Goal: Task Accomplishment & Management: Use online tool/utility

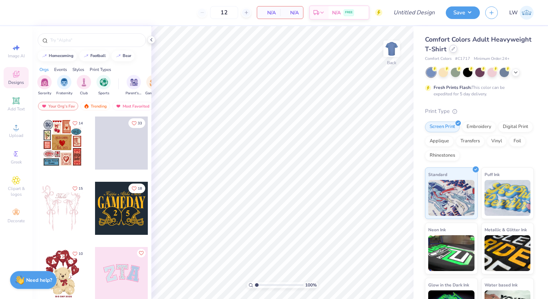
click at [455, 49] on icon at bounding box center [453, 48] width 3 height 3
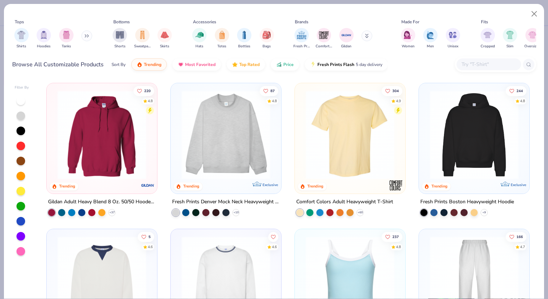
click at [237, 143] on img at bounding box center [226, 134] width 96 height 89
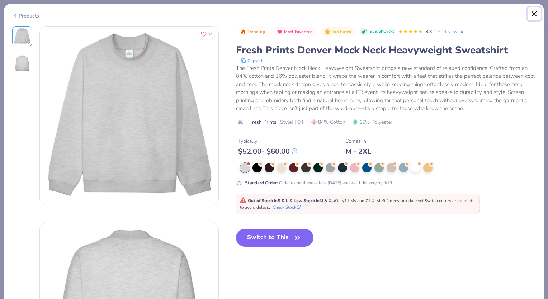
click at [529, 13] on button "Close" at bounding box center [534, 14] width 14 height 14
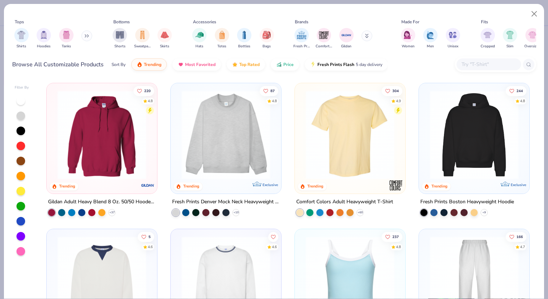
click at [458, 149] on img at bounding box center [474, 134] width 96 height 89
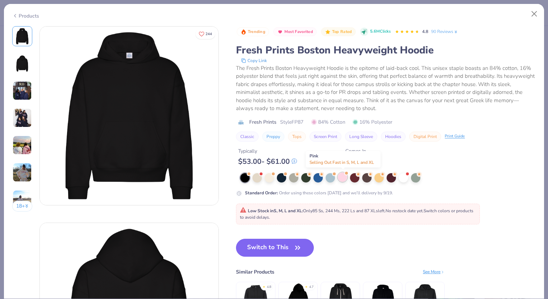
click at [344, 179] on div at bounding box center [342, 176] width 9 height 9
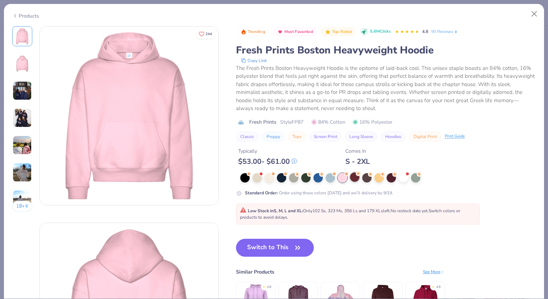
click at [357, 179] on div at bounding box center [354, 176] width 9 height 9
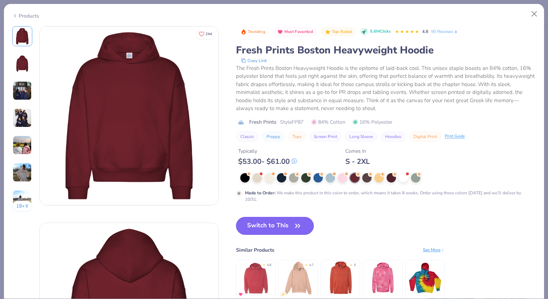
click at [293, 222] on span "button" at bounding box center [298, 226] width 10 height 10
type input "50"
type textarea "x"
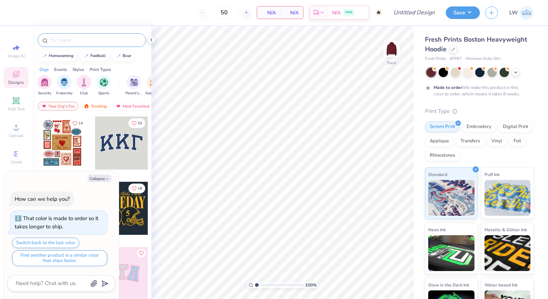
click at [69, 40] on input "text" at bounding box center [95, 40] width 92 height 7
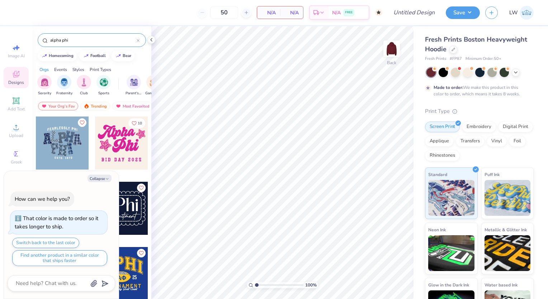
type input "alpha phi"
click at [102, 179] on button "Collapse" at bounding box center [99, 179] width 24 height 8
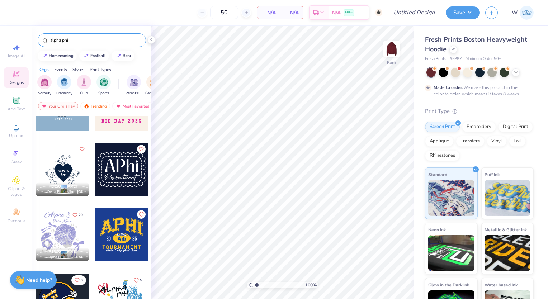
scroll to position [40, 0]
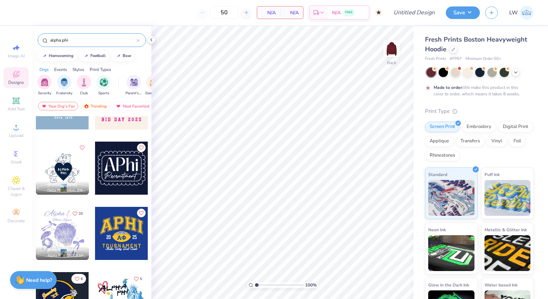
click at [125, 170] on div at bounding box center [121, 168] width 53 height 53
click at [513, 73] on icon at bounding box center [516, 72] width 6 height 6
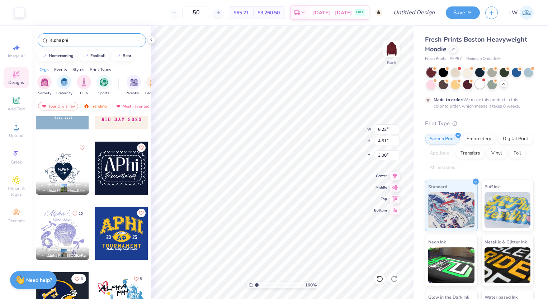
click at [484, 85] on div at bounding box center [479, 83] width 9 height 9
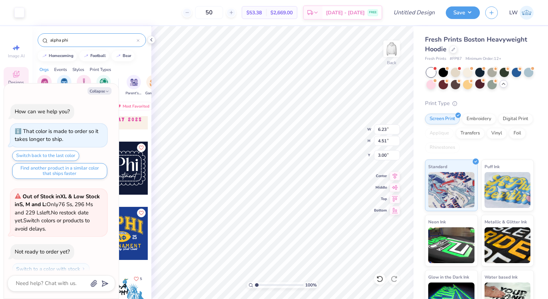
scroll to position [175, 0]
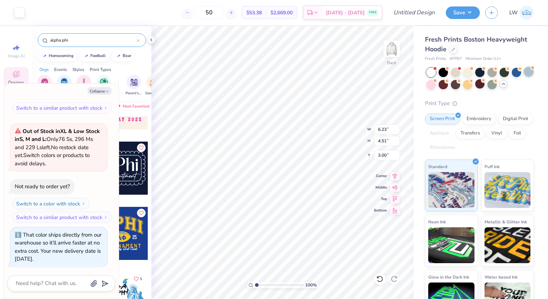
click at [524, 76] on div at bounding box center [528, 71] width 9 height 9
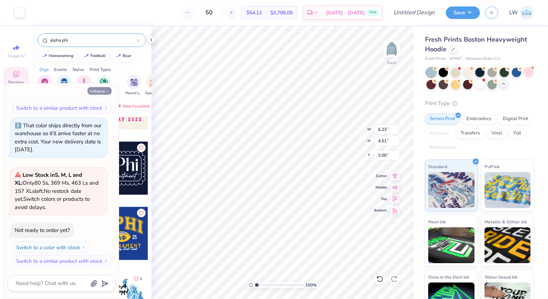
click at [104, 91] on button "Collapse" at bounding box center [99, 91] width 24 height 8
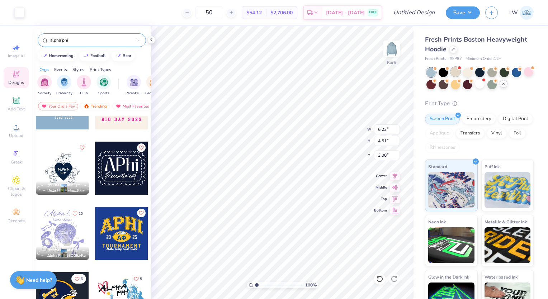
click at [454, 72] on div at bounding box center [455, 71] width 9 height 9
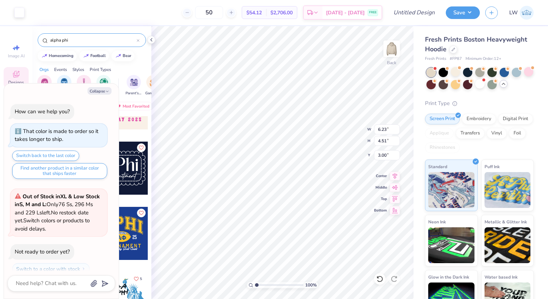
scroll to position [393, 0]
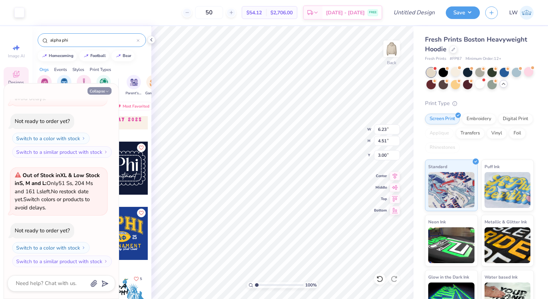
click at [103, 92] on button "Collapse" at bounding box center [99, 91] width 24 height 8
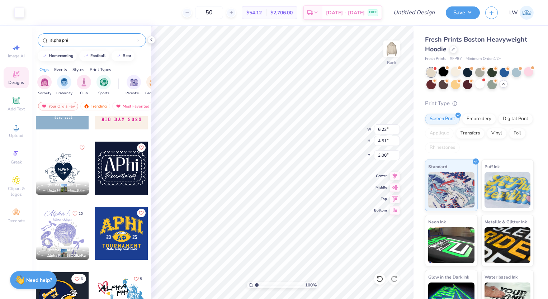
click at [442, 72] on div at bounding box center [442, 71] width 9 height 9
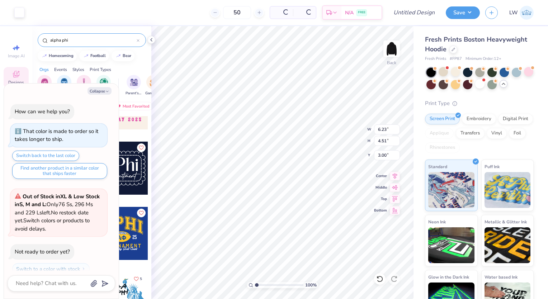
scroll to position [502, 0]
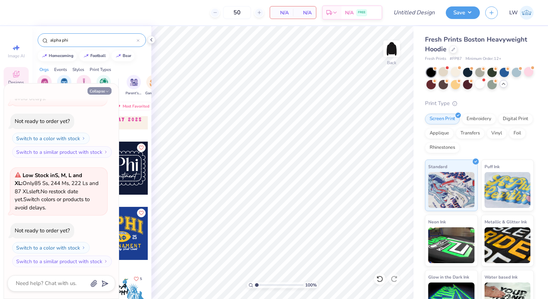
click at [105, 90] on icon "button" at bounding box center [107, 91] width 4 height 4
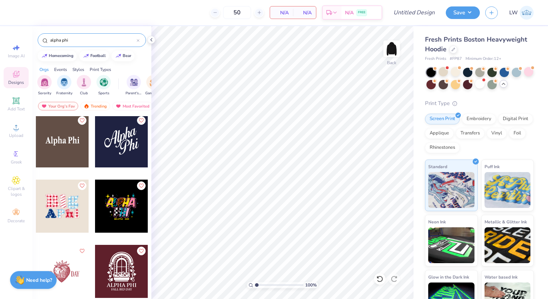
scroll to position [916, 0]
click at [484, 86] on div at bounding box center [479, 83] width 9 height 9
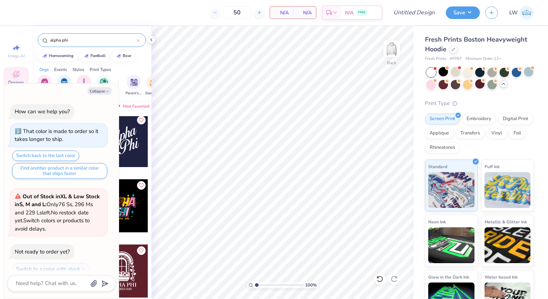
scroll to position [612, 0]
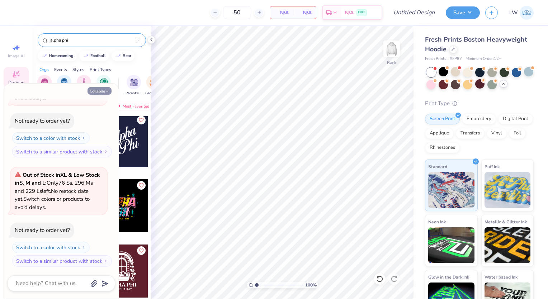
click at [105, 90] on icon "button" at bounding box center [107, 91] width 4 height 4
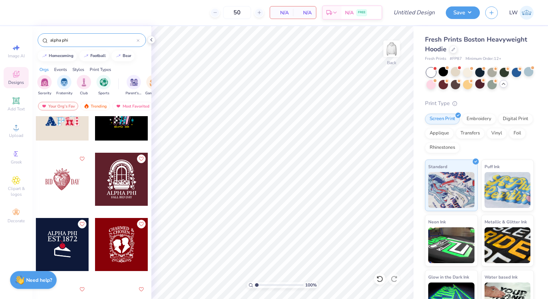
scroll to position [1008, 0]
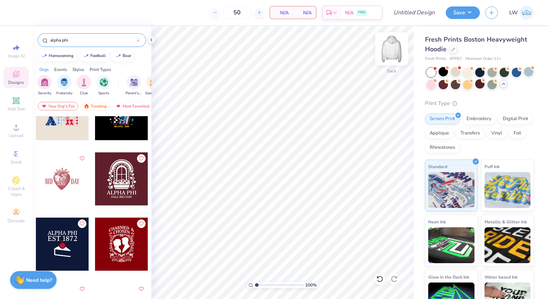
click at [392, 53] on img at bounding box center [391, 48] width 29 height 29
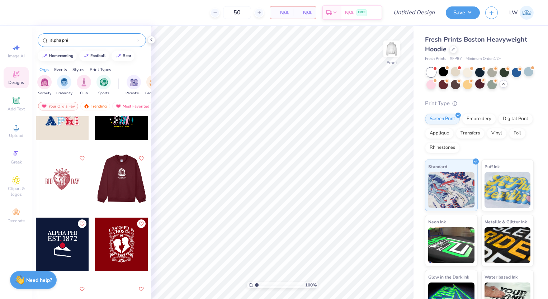
click at [121, 184] on div at bounding box center [121, 178] width 53 height 53
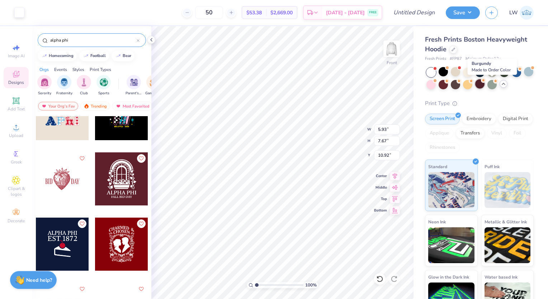
click at [484, 87] on div at bounding box center [479, 83] width 9 height 9
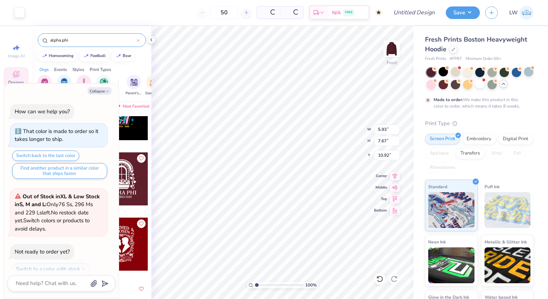
scroll to position [679, 0]
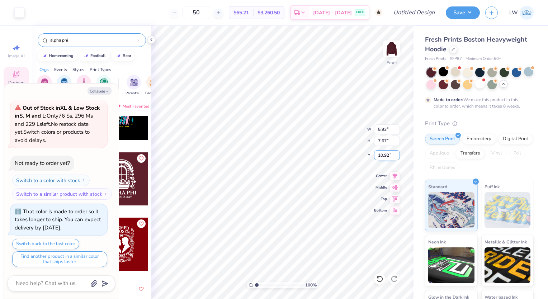
type textarea "x"
type input "8.83"
type input "11.44"
type input "7.09"
type textarea "x"
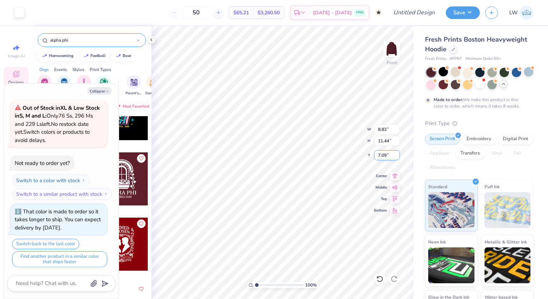
type input "7.79"
type textarea "x"
type input "9.03"
click at [98, 94] on button "Collapse" at bounding box center [99, 91] width 24 height 8
type textarea "x"
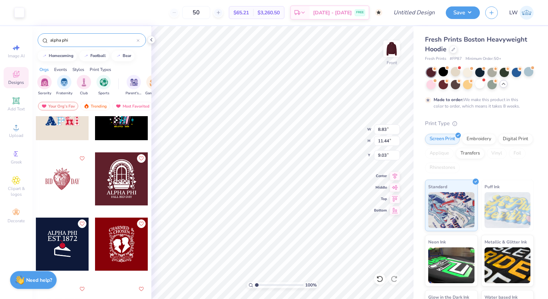
type input "7.43"
click at [399, 53] on div at bounding box center [391, 48] width 33 height 33
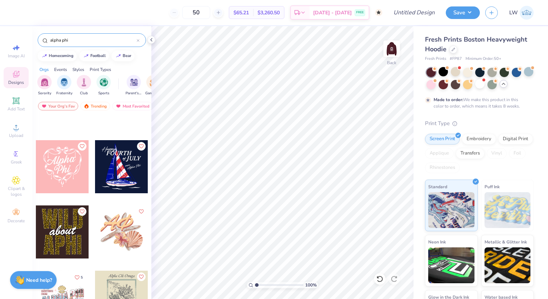
scroll to position [1217, 0]
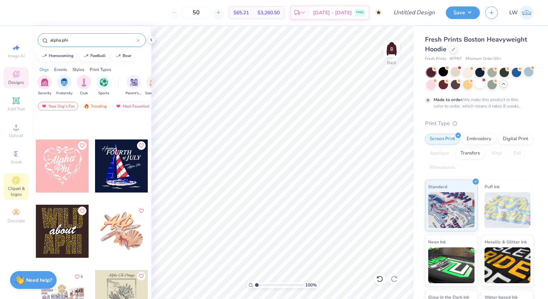
click at [12, 186] on span "Clipart & logos" at bounding box center [16, 191] width 25 height 11
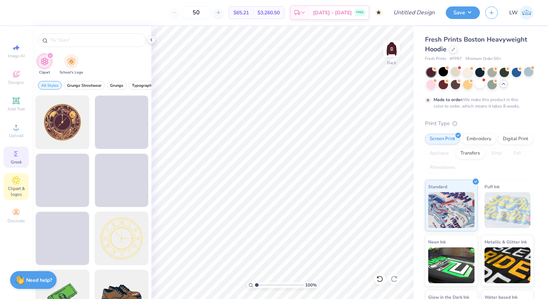
click at [13, 160] on span "Greek" at bounding box center [16, 162] width 11 height 6
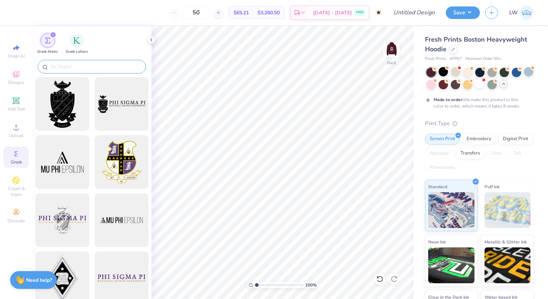
click at [90, 65] on input "text" at bounding box center [95, 66] width 92 height 7
click at [72, 41] on div "filter for Greek Letters" at bounding box center [77, 40] width 14 height 14
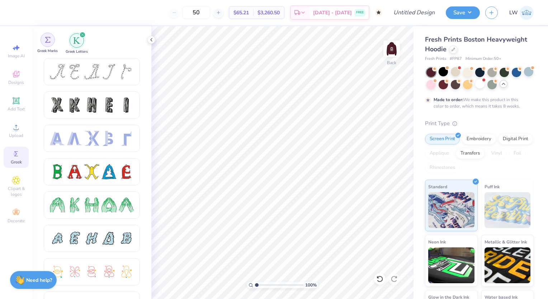
click at [47, 42] on img "filter for Greek Marks" at bounding box center [48, 40] width 6 height 6
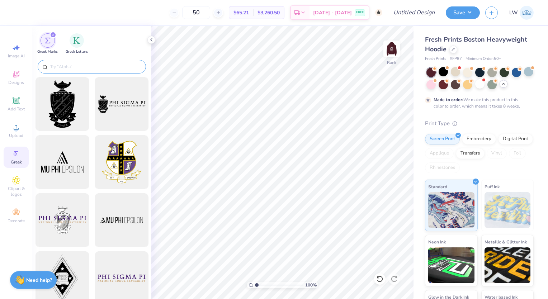
click at [88, 66] on input "text" at bounding box center [95, 66] width 92 height 7
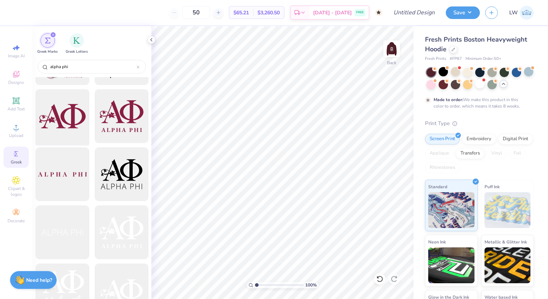
scroll to position [637, 0]
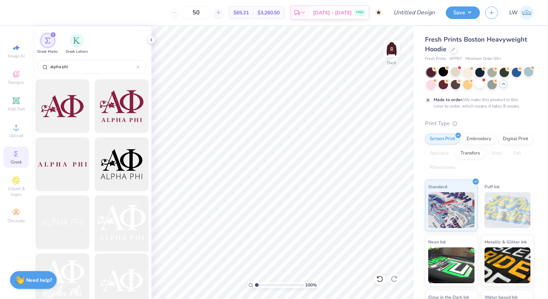
type input "alpha phi"
click at [119, 214] on div at bounding box center [121, 222] width 59 height 59
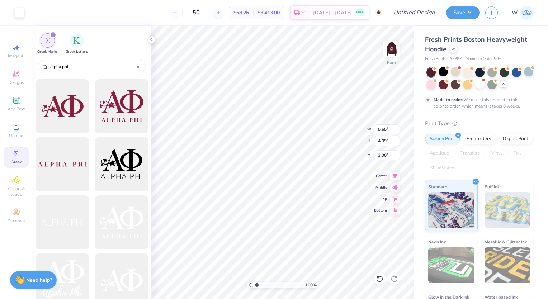
type input "5.65"
type input "4.09"
type input "4.88"
type input "3.53"
click at [388, 52] on img at bounding box center [391, 48] width 29 height 29
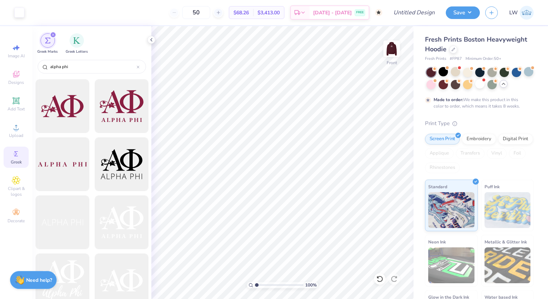
click at [388, 52] on img at bounding box center [391, 49] width 14 height 14
click at [153, 41] on icon at bounding box center [151, 40] width 6 height 6
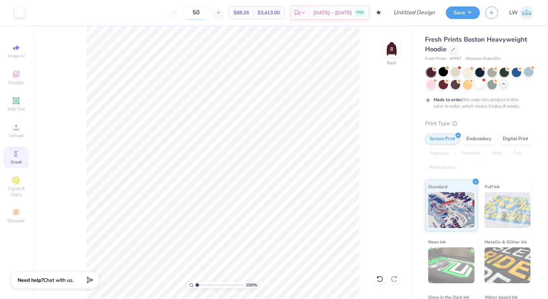
click at [199, 14] on input "50" at bounding box center [196, 12] width 28 height 13
type input "5"
type input "150"
click at [427, 14] on input "Design Title" at bounding box center [422, 12] width 35 height 14
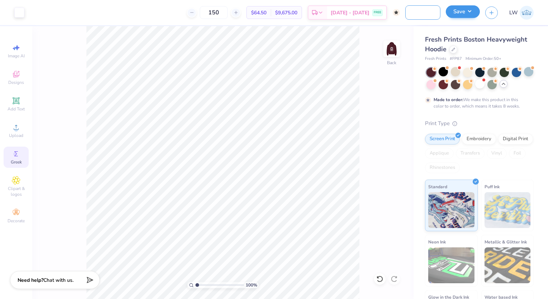
type input "Alpha Phi Bid Day"
click at [473, 10] on button "Save" at bounding box center [463, 11] width 34 height 13
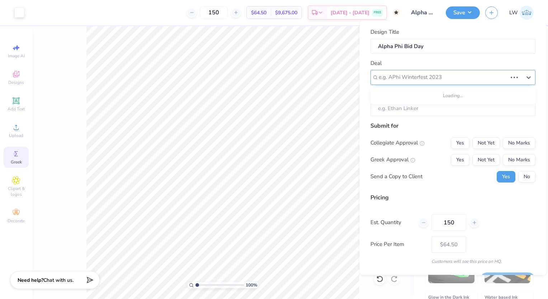
click at [426, 80] on div at bounding box center [443, 77] width 128 height 10
type input "Bid Day"
click at [360, 126] on div "Design Title Alpha Phi Bid Day Deal Use Up and Down to choose options, press En…" at bounding box center [453, 148] width 186 height 254
click at [440, 72] on div at bounding box center [450, 77] width 143 height 10
click at [473, 76] on div at bounding box center [450, 77] width 143 height 10
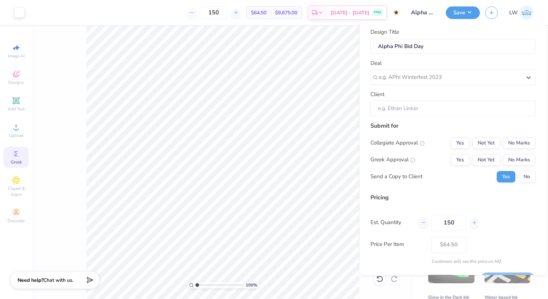
click at [431, 110] on input "Client" at bounding box center [452, 108] width 165 height 15
click at [412, 110] on input "Client" at bounding box center [452, 108] width 165 height 15
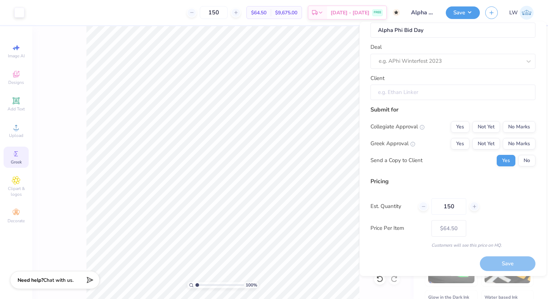
scroll to position [19, 0]
click at [456, 142] on button "Yes" at bounding box center [460, 141] width 19 height 11
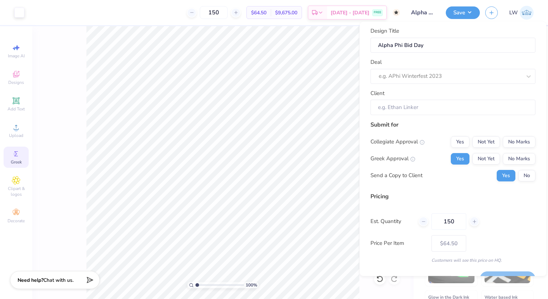
scroll to position [0, 0]
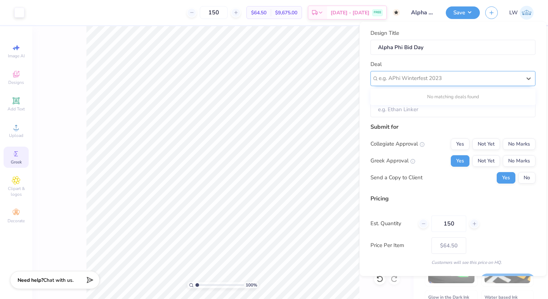
click at [433, 77] on div at bounding box center [450, 78] width 143 height 10
click at [450, 94] on div "No matching deals found" at bounding box center [452, 96] width 165 height 13
type input "Alpha Phi Bid Day"
click at [465, 62] on div "Deal Use Up and Down to choose options, press Enter to select the currently foc…" at bounding box center [452, 73] width 165 height 26
click at [442, 74] on div at bounding box center [450, 78] width 143 height 10
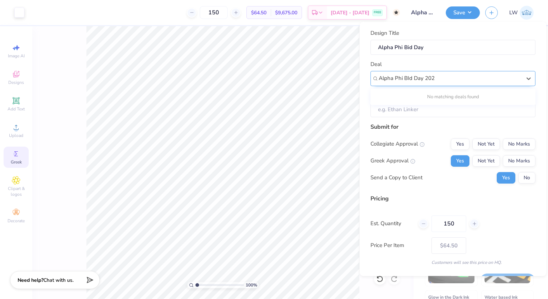
type input "Alpha Phi BId Day 2025"
click at [477, 77] on div at bounding box center [450, 78] width 143 height 10
click at [56, 283] on div "Need help? Chat with us." at bounding box center [55, 279] width 90 height 18
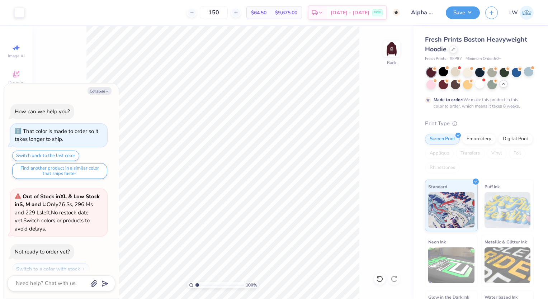
scroll to position [679, 0]
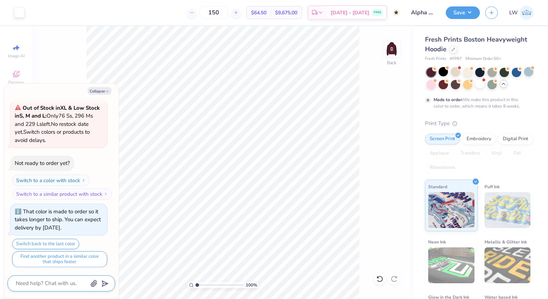
click at [59, 286] on textarea at bounding box center [51, 284] width 73 height 10
type textarea "x"
type textarea "i"
type textarea "x"
type textarea "i"
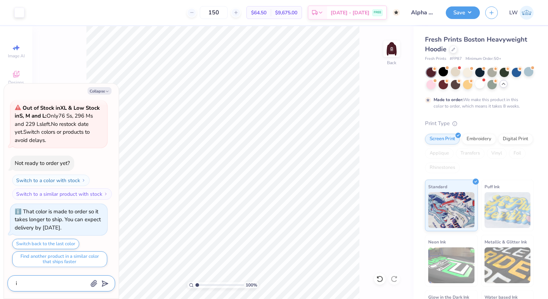
type textarea "x"
type textarea "i c"
type textarea "x"
type textarea "i ca"
type textarea "x"
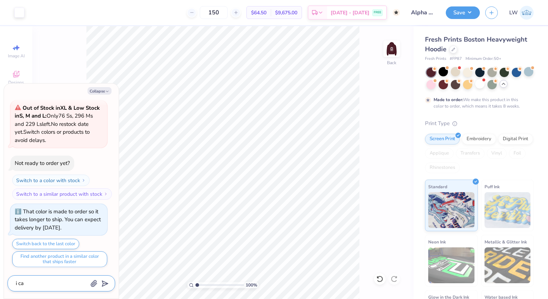
type textarea "i can"
type textarea "x"
type textarea "i cant"
type textarea "x"
type textarea "i cant a"
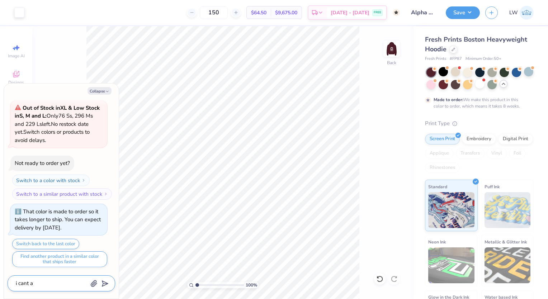
type textarea "x"
type textarea "i cant ad"
type textarea "x"
type textarea "i cant add"
type textarea "x"
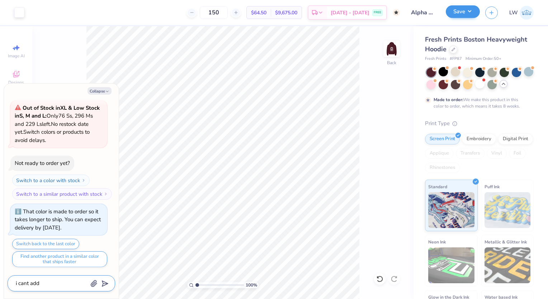
type textarea "i cant add"
click at [473, 13] on button "Save" at bounding box center [463, 11] width 34 height 13
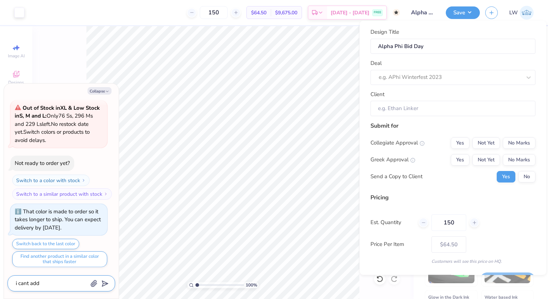
click at [57, 282] on textarea "i cant add" at bounding box center [51, 284] width 73 height 10
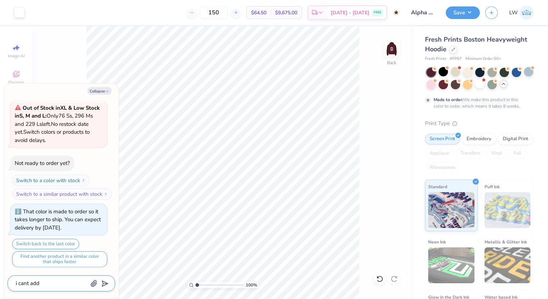
type textarea "x"
type textarea "i cant add a"
type textarea "x"
type textarea "i cant add a"
type textarea "x"
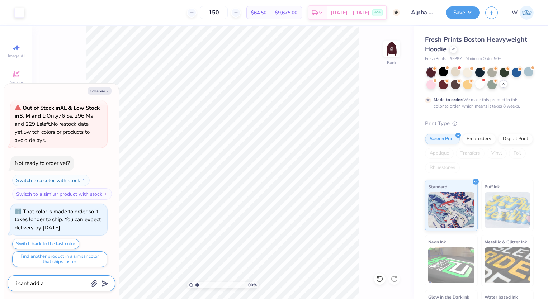
type textarea "i cant add a d"
type textarea "x"
type textarea "i cant add a de"
type textarea "x"
type textarea "i cant add a dea"
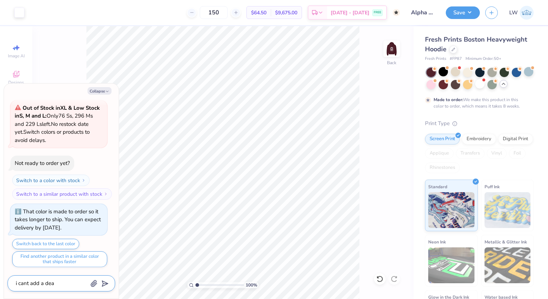
type textarea "x"
type textarea "i cant add a deal"
type textarea "x"
type textarea "i cant add a deal"
type textarea "x"
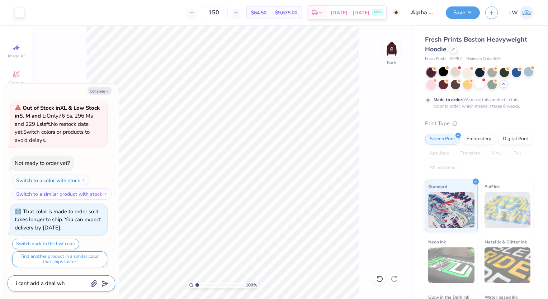
type textarea "i cant add a deal whe"
type textarea "x"
type textarea "i cant add a deal when"
type textarea "x"
type textarea "i cant add a deal when"
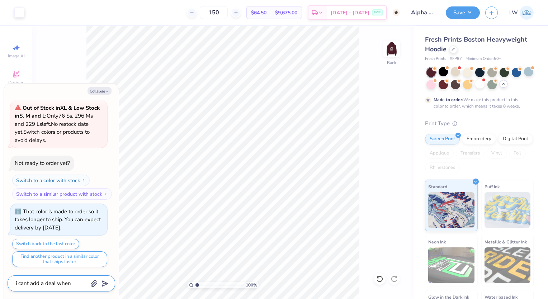
type textarea "x"
type textarea "i cant add a deal when i"
type textarea "x"
type textarea "i cant add a deal when i"
type textarea "x"
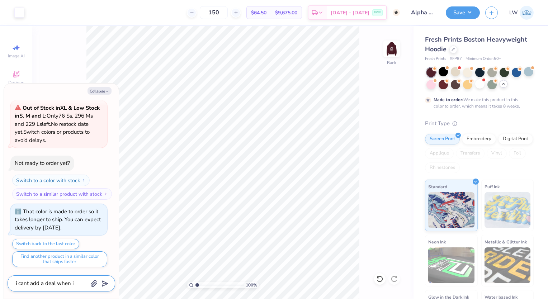
type textarea "i cant add a deal when i c"
type textarea "x"
type textarea "i cant add a deal when i cl"
type textarea "x"
type textarea "i cant add a deal when i cli"
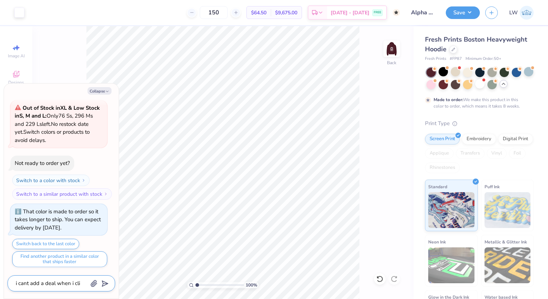
type textarea "x"
type textarea "i cant add a deal when i clic"
type textarea "x"
type textarea "i cant add a deal when i click"
type textarea "x"
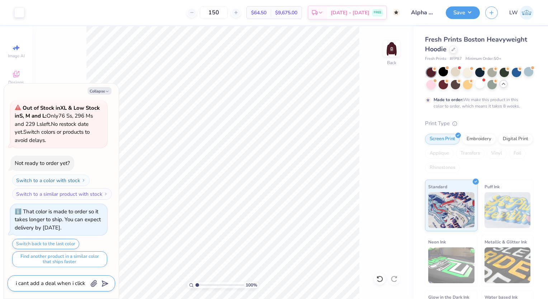
type textarea "i cant add a deal when i click"
type textarea "x"
type textarea "i cant add a deal when i click s"
type textarea "x"
type textarea "i cant add a deal when i click sa"
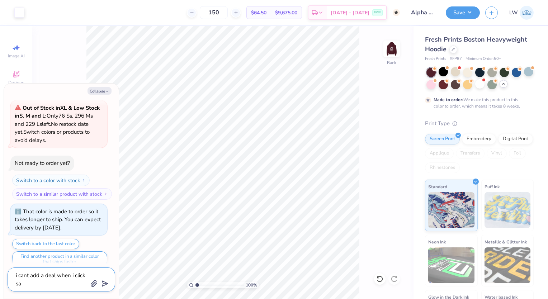
type textarea "x"
type textarea "i cant add a deal when i click sav"
type textarea "x"
type textarea "i cant add a deal when i click save"
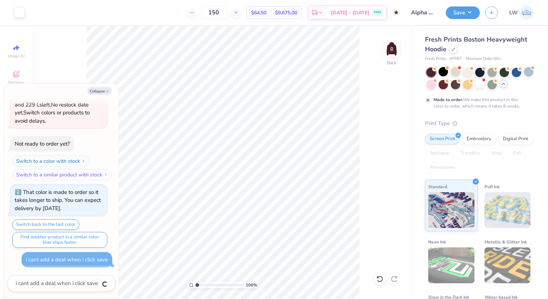
type textarea "x"
click at [106, 90] on icon "button" at bounding box center [107, 91] width 4 height 4
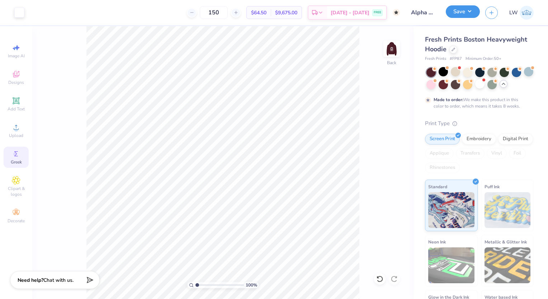
click at [466, 12] on button "Save" at bounding box center [463, 11] width 34 height 13
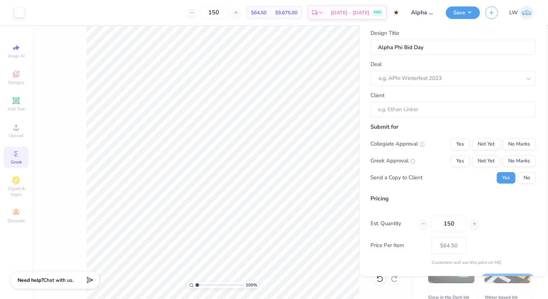
scroll to position [19, 0]
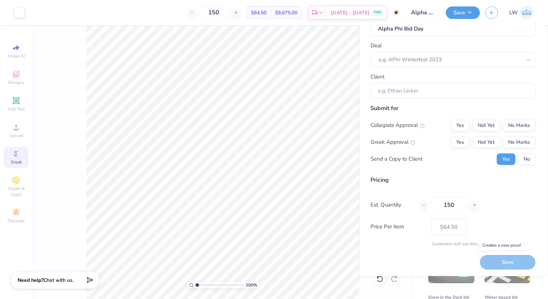
click at [494, 261] on div "Save" at bounding box center [508, 262] width 56 height 15
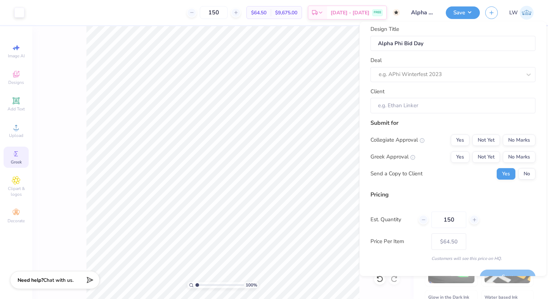
scroll to position [0, 0]
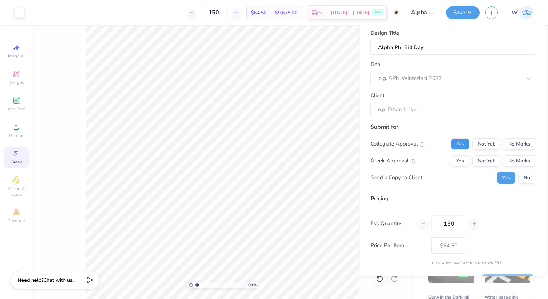
click at [457, 144] on button "Yes" at bounding box center [460, 143] width 19 height 11
click at [456, 158] on button "Yes" at bounding box center [460, 160] width 19 height 11
click at [497, 180] on button "Yes" at bounding box center [506, 177] width 19 height 11
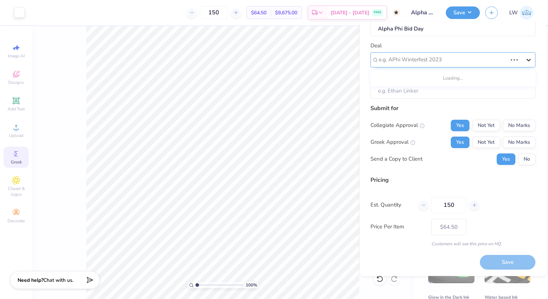
click at [525, 61] on icon at bounding box center [528, 59] width 7 height 7
click at [458, 77] on div "No matching deals found" at bounding box center [452, 78] width 165 height 13
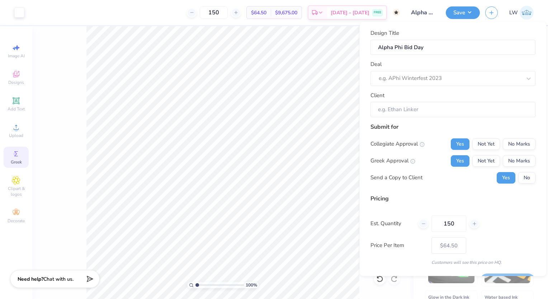
click at [66, 280] on span "Chat with us." at bounding box center [58, 279] width 30 height 7
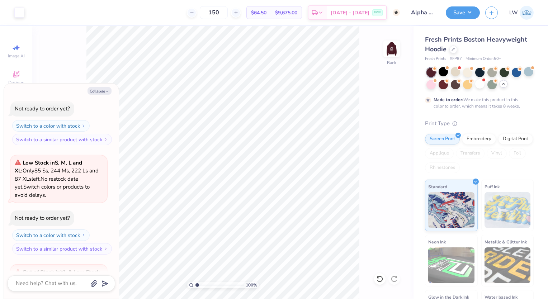
scroll to position [514, 0]
click at [98, 91] on button "Collapse" at bounding box center [99, 91] width 24 height 8
type textarea "x"
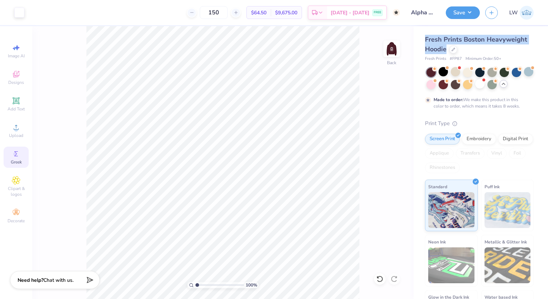
drag, startPoint x: 424, startPoint y: 39, endPoint x: 445, endPoint y: 49, distance: 23.1
click at [445, 49] on div "Fresh Prints Boston Heavyweight Hoodie Fresh Prints # FP87 Minimum Order: 50 + …" at bounding box center [480, 183] width 134 height 315
copy span "Fresh Prints Boston Heavyweight Hoodie"
click at [476, 41] on span "Fresh Prints Boston Heavyweight Hoodie" at bounding box center [476, 44] width 102 height 18
click at [459, 10] on button "Save" at bounding box center [463, 11] width 34 height 13
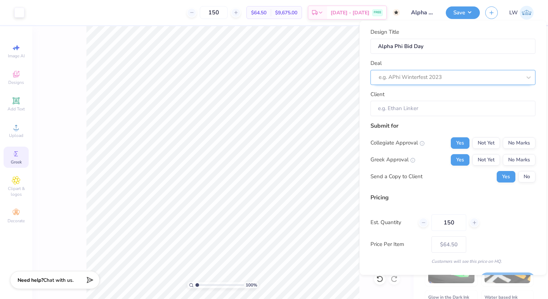
click at [410, 75] on div at bounding box center [450, 77] width 143 height 10
type input "a"
type input "c"
type input "Comfort Colors"
click at [423, 75] on div at bounding box center [450, 77] width 143 height 10
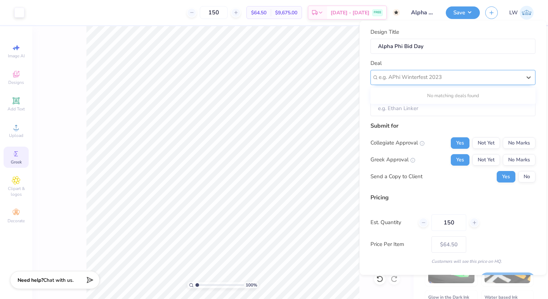
click at [423, 75] on div at bounding box center [450, 77] width 143 height 10
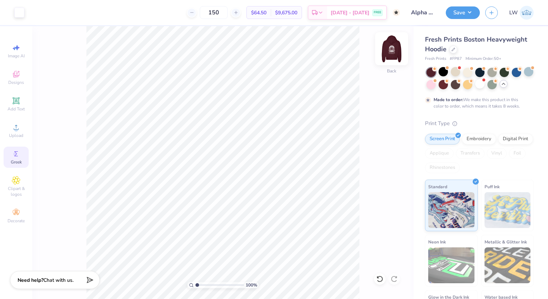
click at [389, 54] on img at bounding box center [391, 48] width 29 height 29
click at [389, 54] on img at bounding box center [391, 49] width 14 height 14
click at [469, 14] on button "Save" at bounding box center [463, 11] width 34 height 13
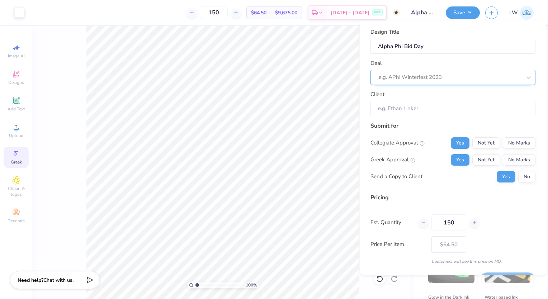
click at [436, 77] on div at bounding box center [450, 77] width 143 height 10
type input "a"
type input "Account Management"
click at [458, 92] on div "No matching deals found" at bounding box center [452, 95] width 165 height 13
click at [526, 77] on icon at bounding box center [528, 77] width 4 height 3
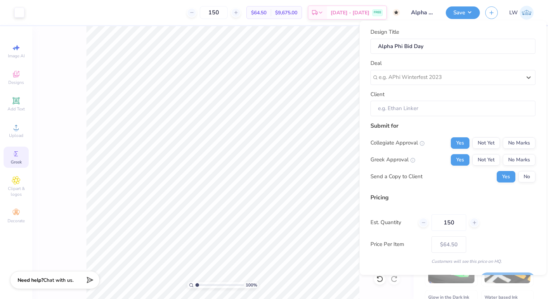
scroll to position [19, 0]
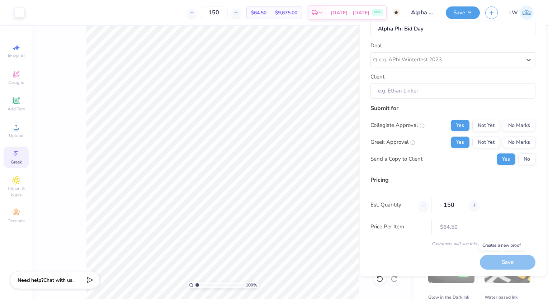
click at [495, 262] on div "Save" at bounding box center [508, 262] width 56 height 15
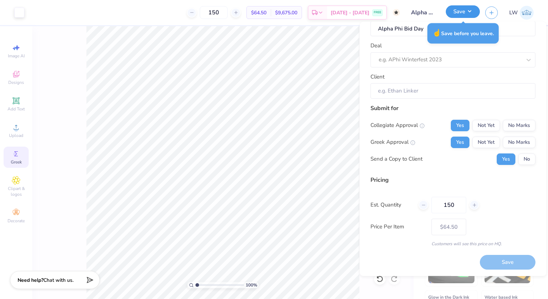
click at [469, 15] on button "Save" at bounding box center [463, 11] width 34 height 13
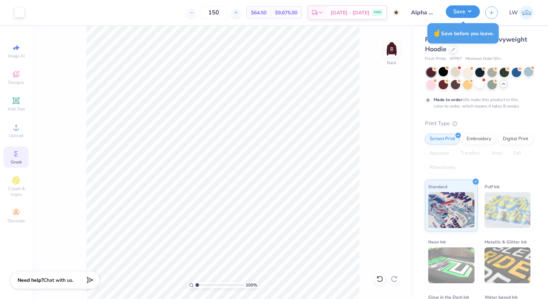
click at [456, 12] on button "Save" at bounding box center [463, 11] width 34 height 13
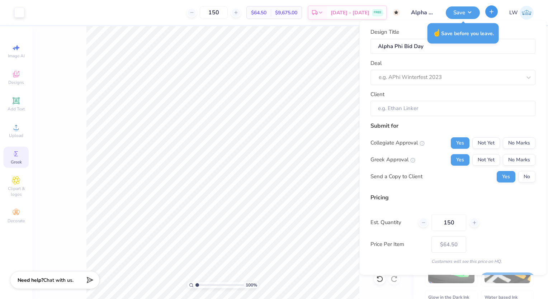
click at [496, 14] on button "button" at bounding box center [491, 11] width 13 height 13
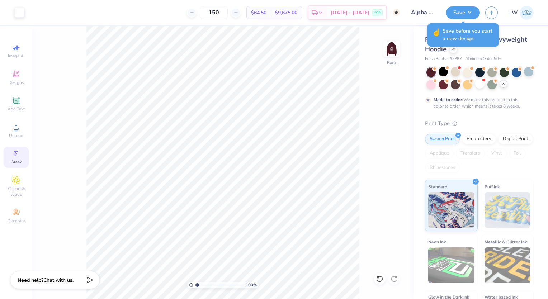
click at [385, 82] on div "100 % Back" at bounding box center [222, 162] width 381 height 273
click at [464, 11] on button "Save" at bounding box center [463, 11] width 34 height 13
